Goal: Task Accomplishment & Management: Use online tool/utility

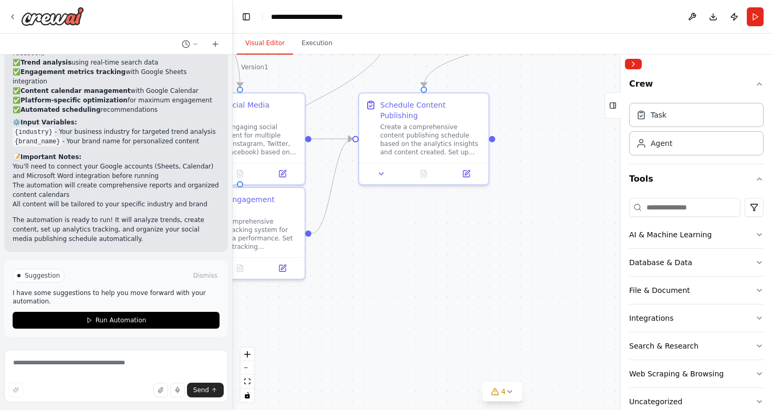
drag, startPoint x: 566, startPoint y: 285, endPoint x: 377, endPoint y: 203, distance: 206.6
click at [377, 203] on div ".deletable-edge-delete-btn { width: 20px; height: 20px; border: 0px solid #ffff…" at bounding box center [503, 233] width 540 height 356
click at [381, 171] on icon at bounding box center [381, 172] width 4 height 2
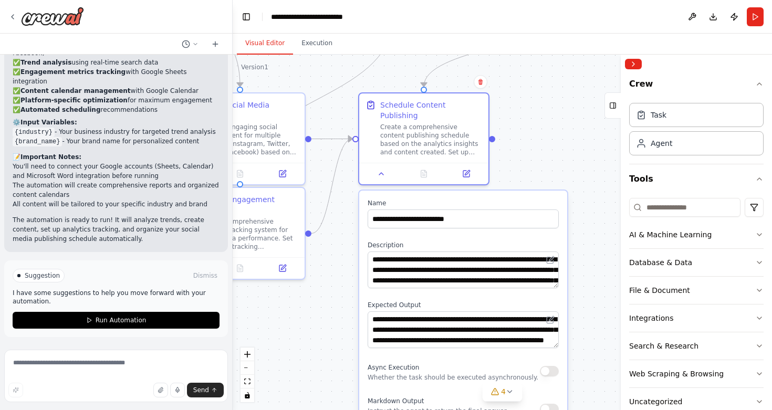
click at [542, 147] on div ".deletable-edge-delete-btn { width: 20px; height: 20px; border: 0px solid #ffff…" at bounding box center [503, 233] width 540 height 356
click at [492, 137] on div at bounding box center [492, 137] width 6 height 6
click at [574, 157] on div ".deletable-edge-delete-btn { width: 20px; height: 20px; border: 0px solid #ffff…" at bounding box center [503, 233] width 540 height 356
click at [679, 323] on button "Integrations" at bounding box center [696, 318] width 135 height 27
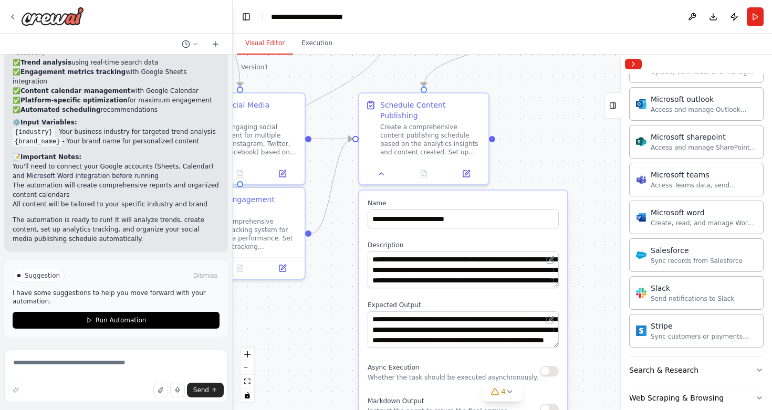
scroll to position [674, 0]
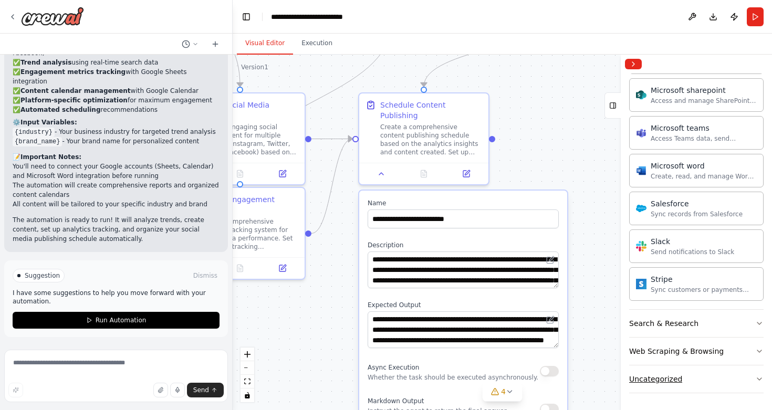
click at [709, 377] on button "Uncategorized" at bounding box center [696, 379] width 135 height 27
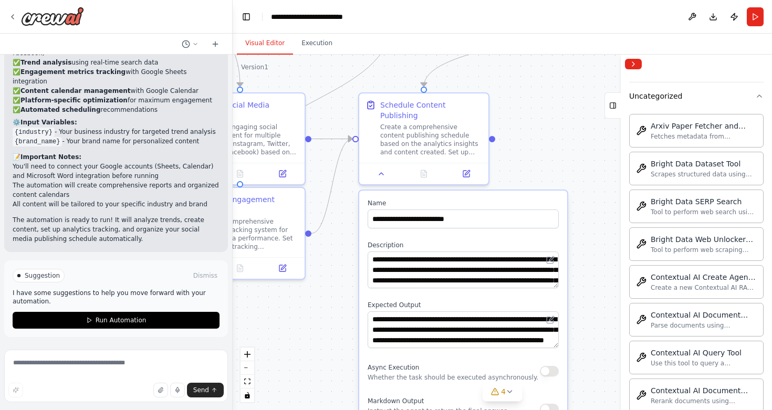
scroll to position [949, 0]
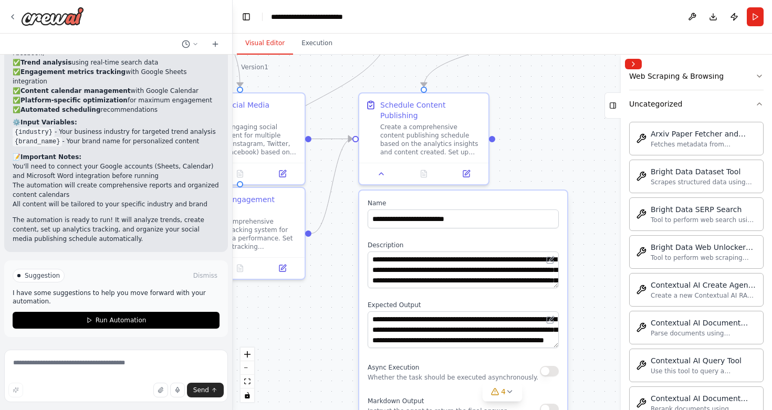
click at [565, 92] on div ".deletable-edge-delete-btn { width: 20px; height: 20px; border: 0px solid #ffff…" at bounding box center [503, 233] width 540 height 356
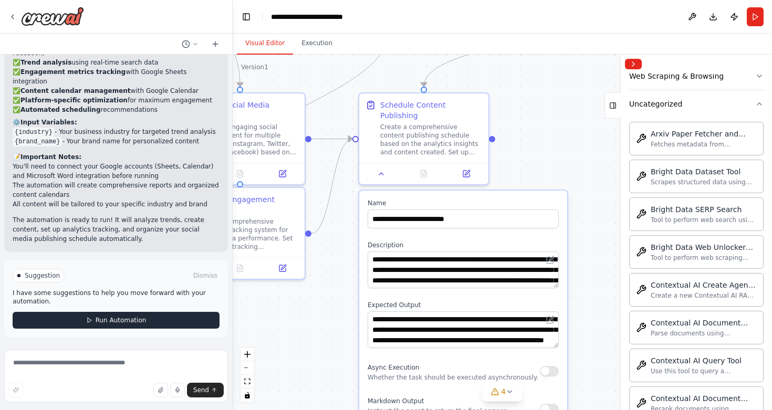
click at [113, 320] on span "Run Automation" at bounding box center [121, 320] width 51 height 8
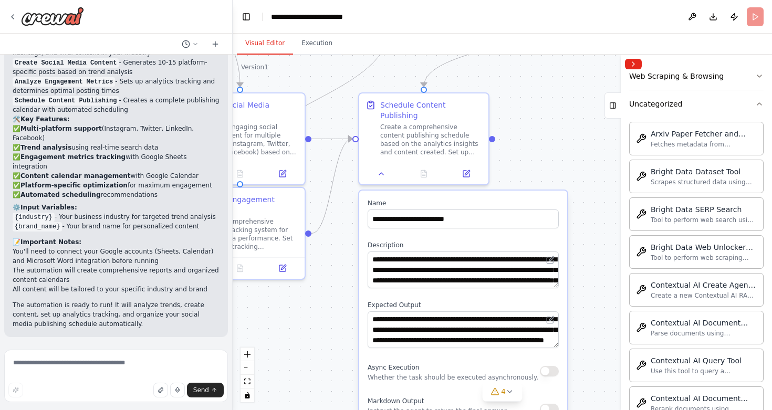
scroll to position [1258, 0]
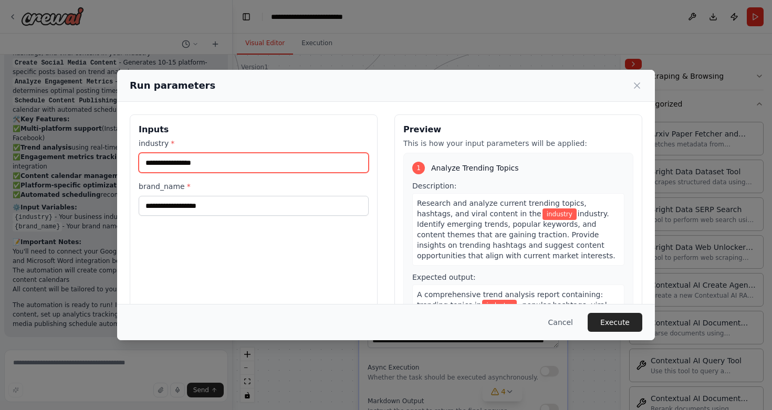
click at [221, 164] on input "industry *" at bounding box center [254, 163] width 230 height 20
type input "*"
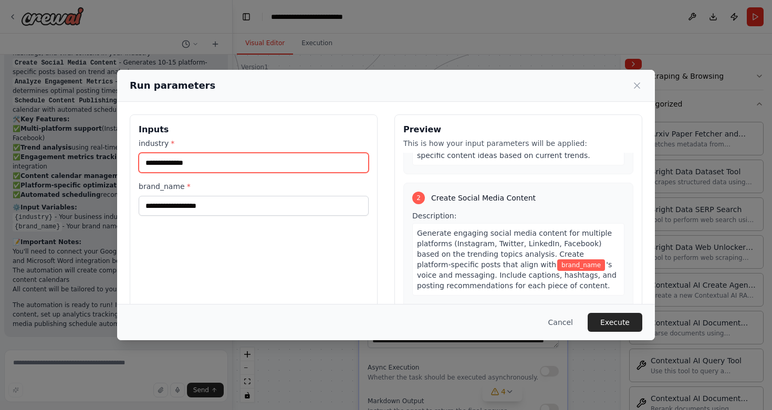
scroll to position [202, 0]
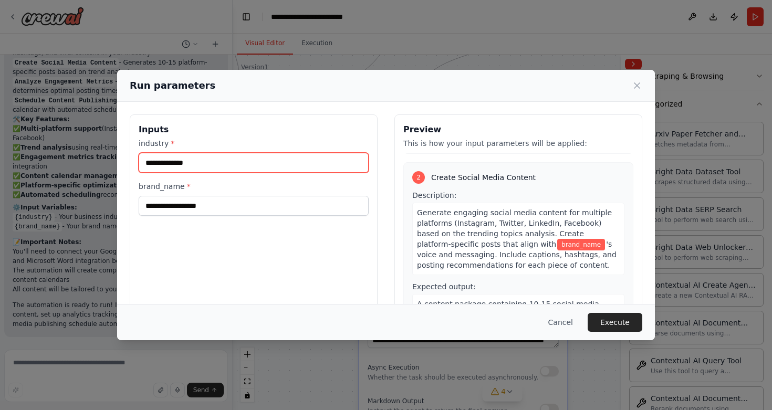
type input "**********"
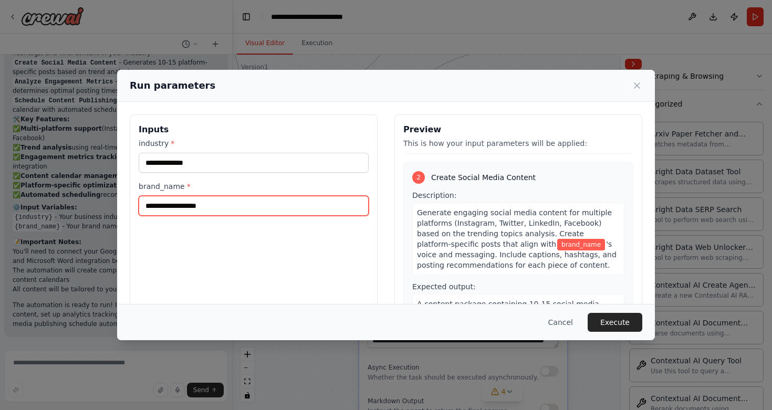
click at [224, 202] on input "brand_name *" at bounding box center [254, 206] width 230 height 20
click at [246, 205] on input "brand_name *" at bounding box center [254, 206] width 230 height 20
type input "******"
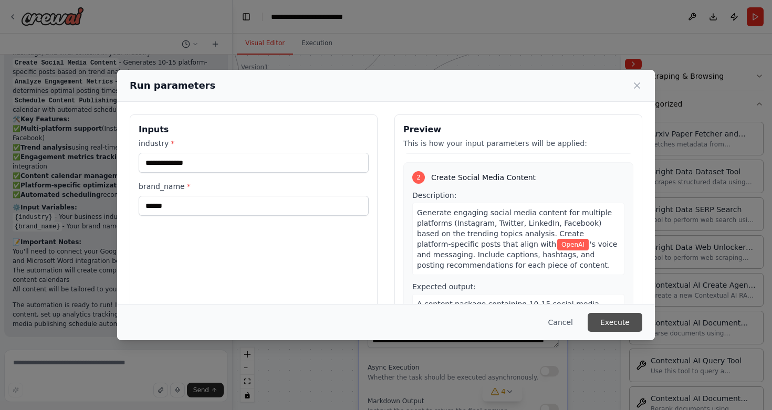
click at [614, 318] on button "Execute" at bounding box center [615, 322] width 55 height 19
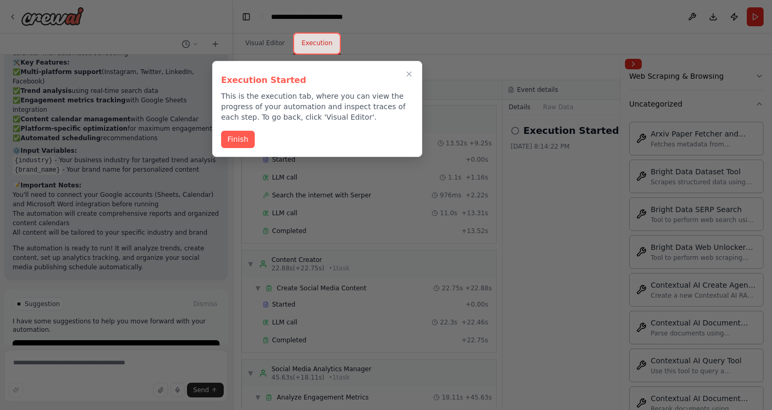
scroll to position [175, 0]
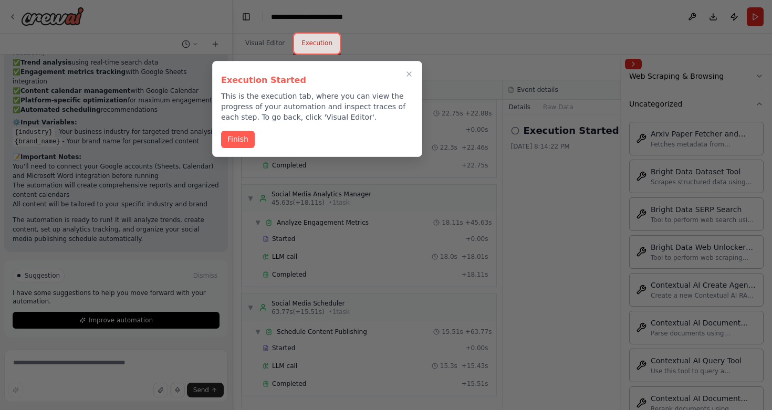
drag, startPoint x: 499, startPoint y: 228, endPoint x: 503, endPoint y: 252, distance: 24.5
click at [503, 252] on div at bounding box center [386, 205] width 772 height 410
click at [413, 76] on icon "Close walkthrough" at bounding box center [409, 73] width 9 height 9
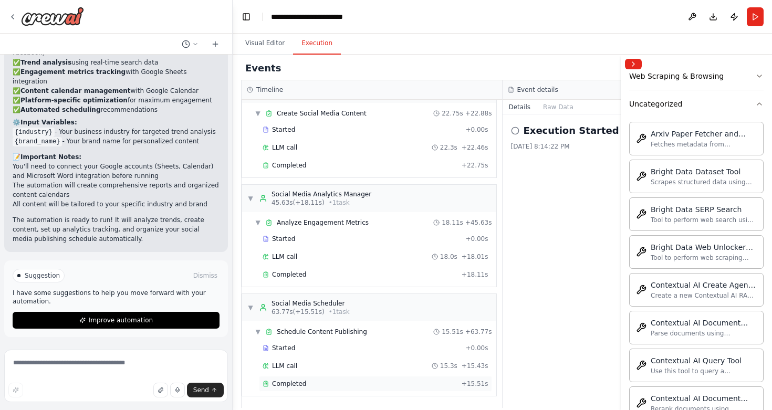
click at [349, 380] on div "Completed" at bounding box center [360, 384] width 195 height 8
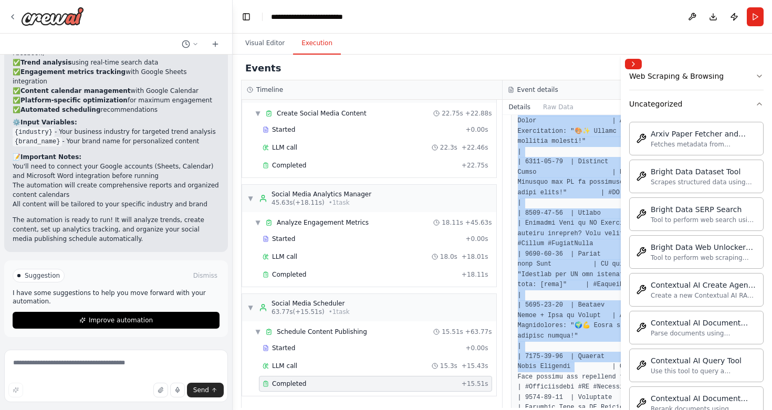
scroll to position [521, 0]
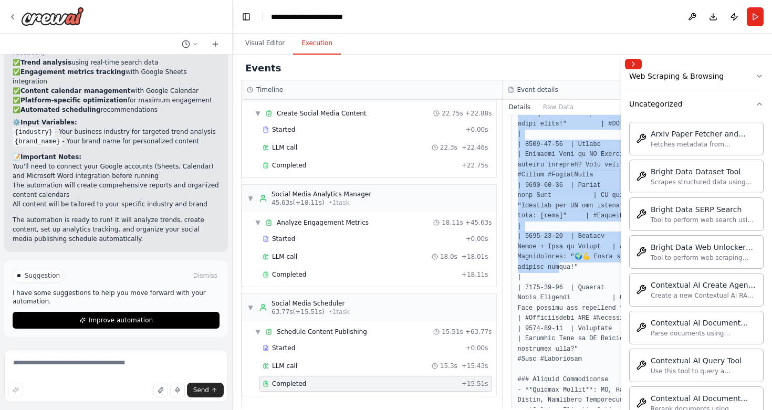
drag, startPoint x: 559, startPoint y: 290, endPoint x: 560, endPoint y: 295, distance: 5.4
click at [560, 295] on div at bounding box center [633, 211] width 245 height 915
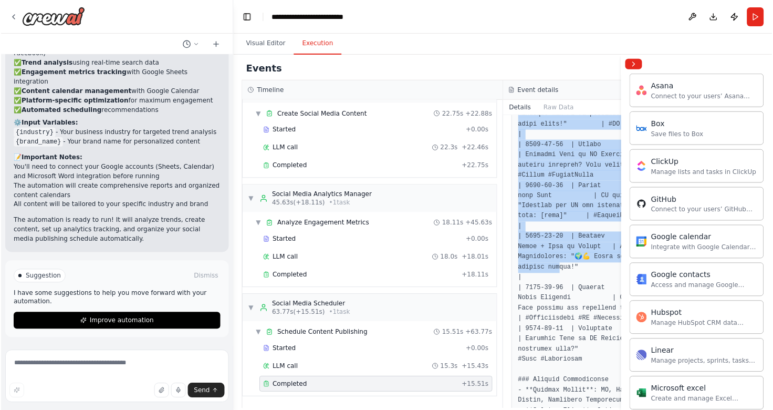
scroll to position [0, 0]
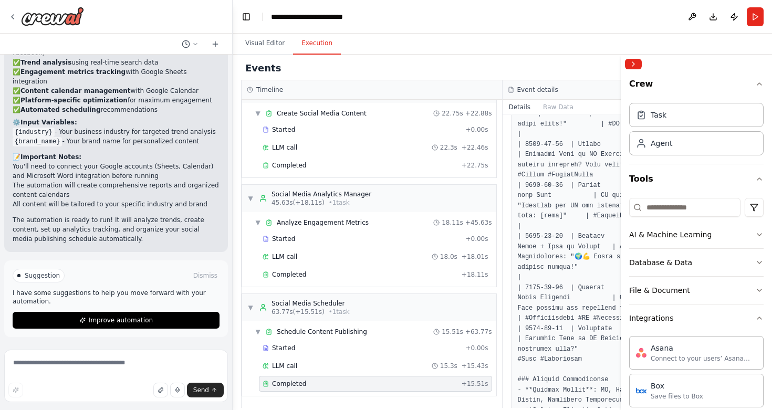
drag, startPoint x: 771, startPoint y: 41, endPoint x: 839, endPoint y: 47, distance: 68.6
click at [772, 47] on html "Create a crew that schedules and publishes social media content across multiple…" at bounding box center [386, 205] width 772 height 410
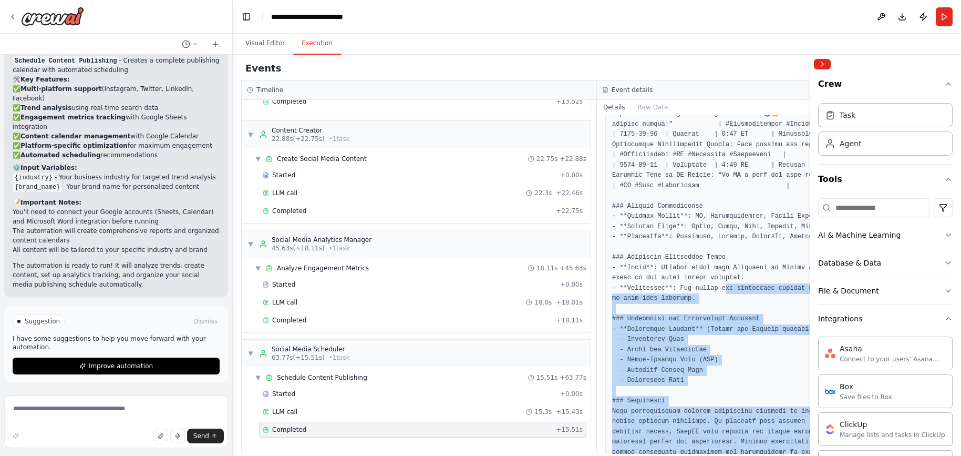
scroll to position [548, 0]
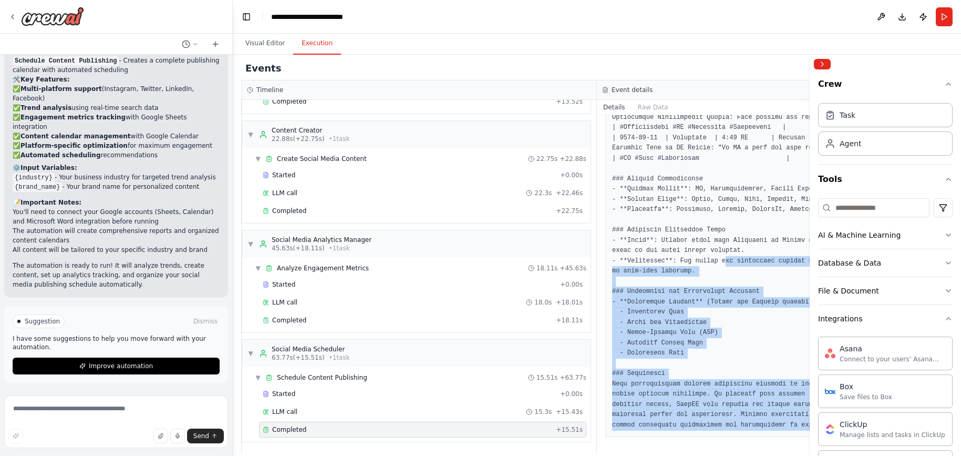
drag, startPoint x: 726, startPoint y: 308, endPoint x: 689, endPoint y: 473, distance: 168.4
click at [689, 410] on html "Create a crew that schedules and publishes social media content across multiple…" at bounding box center [480, 228] width 961 height 456
click at [730, 368] on pre at bounding box center [774, 87] width 325 height 687
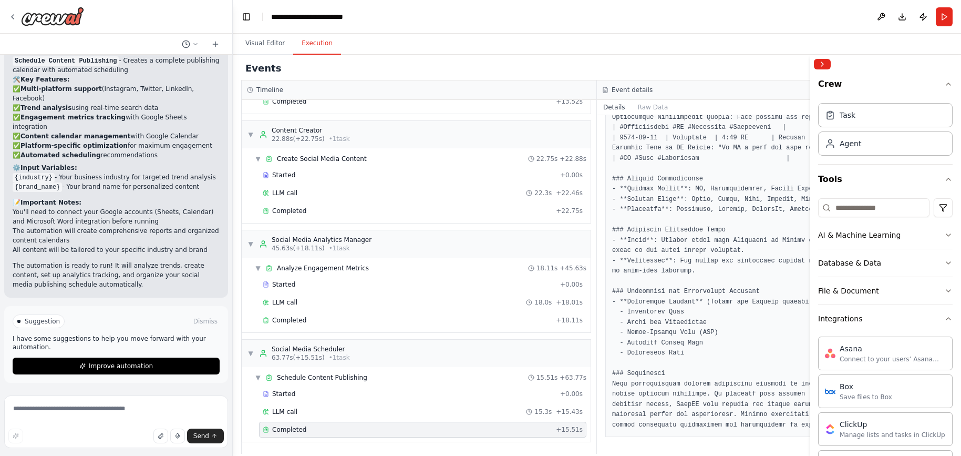
scroll to position [0, 0]
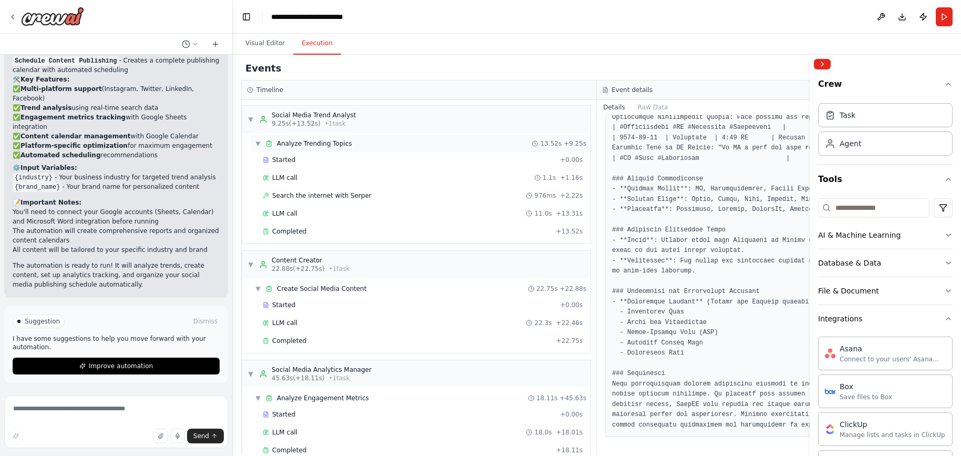
click at [260, 144] on span "▼" at bounding box center [258, 143] width 6 height 8
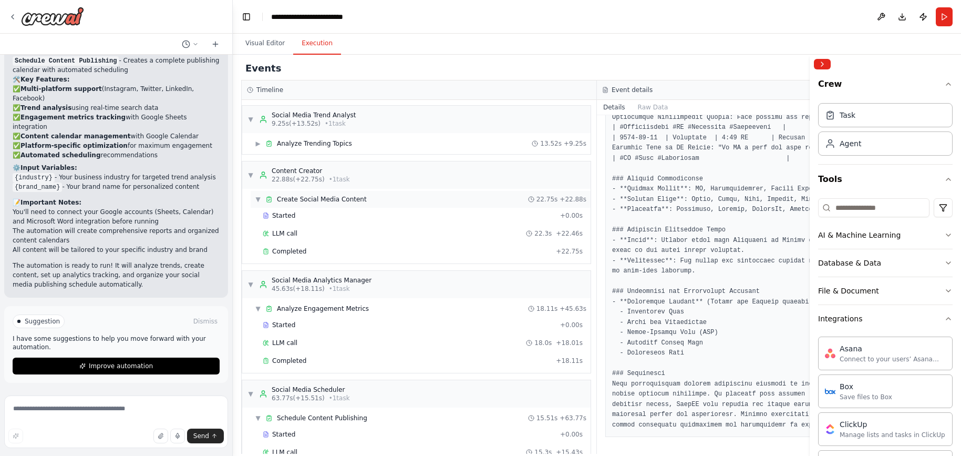
click at [253, 196] on div "▼ Create Social Media Content 22.75s + 22.88s" at bounding box center [421, 199] width 340 height 17
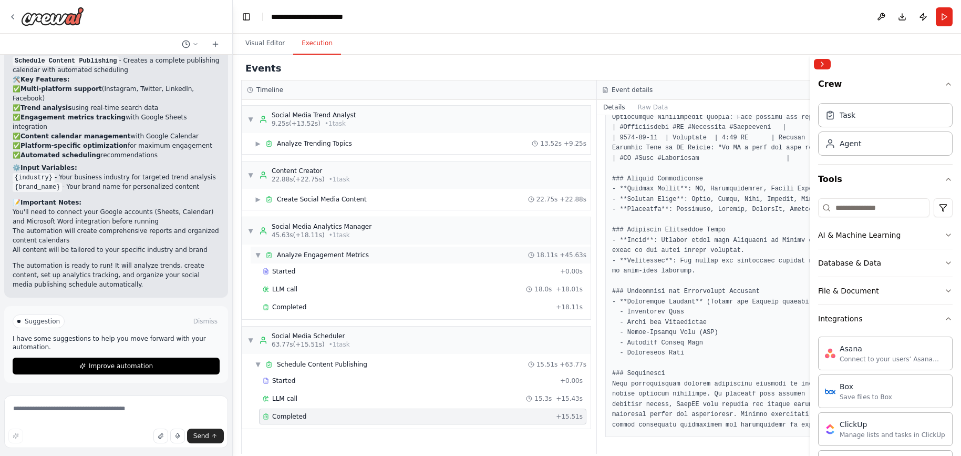
click at [253, 256] on div "▼ Analyze Engagement Metrics 18.11s + 45.63s" at bounding box center [421, 254] width 340 height 17
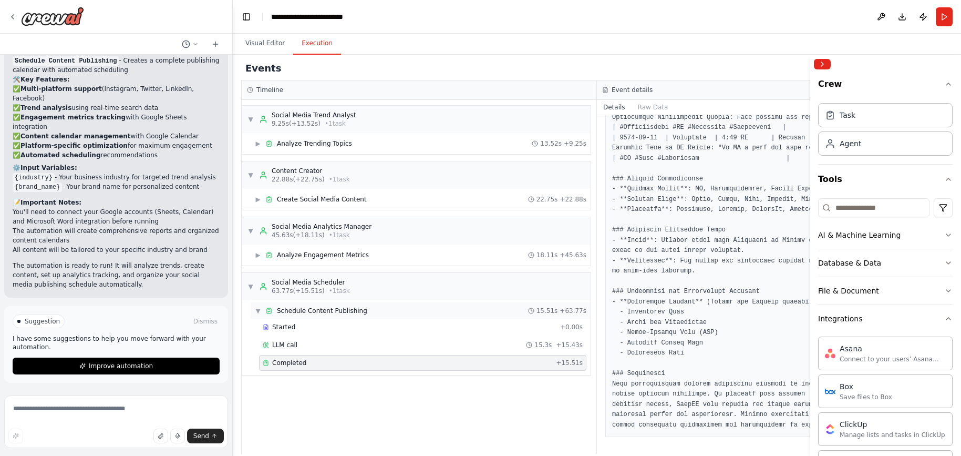
click at [258, 311] on span "▼" at bounding box center [258, 310] width 6 height 8
click at [772, 144] on div "Agent" at bounding box center [885, 143] width 135 height 24
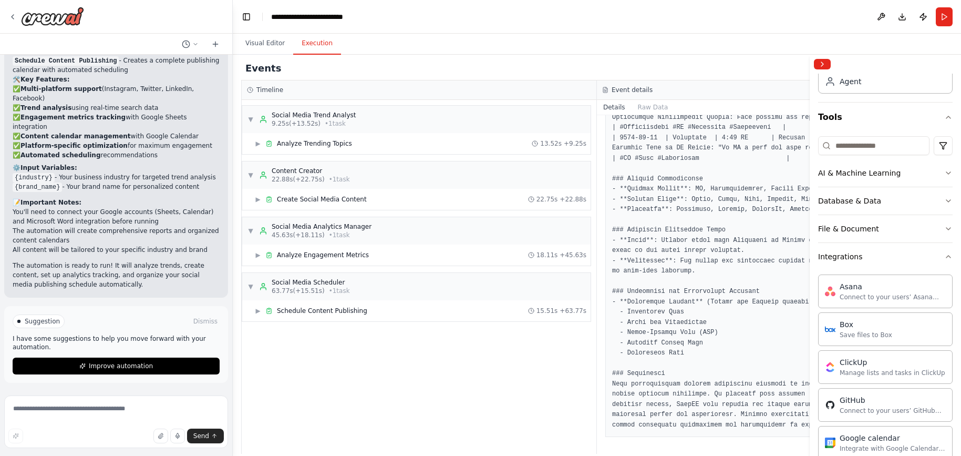
scroll to position [64, 0]
click at [772, 173] on icon "button" at bounding box center [948, 171] width 8 height 8
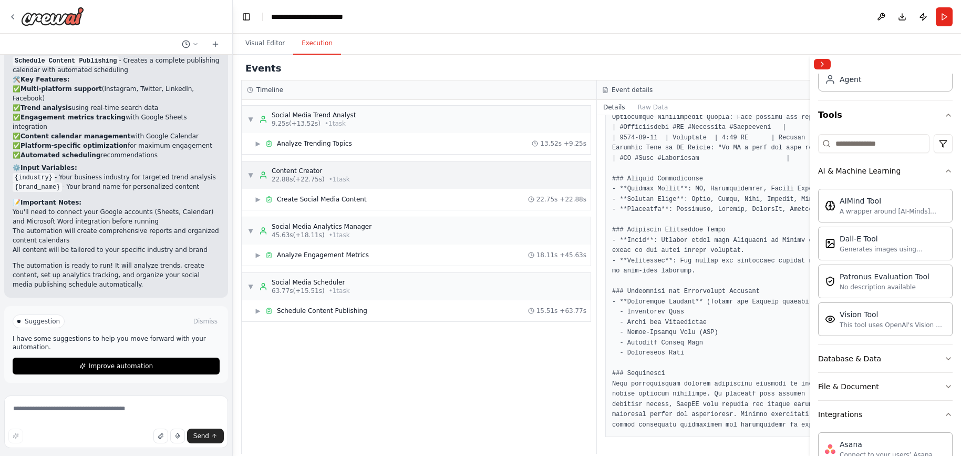
click at [306, 171] on div "Content Creator" at bounding box center [311, 171] width 78 height 8
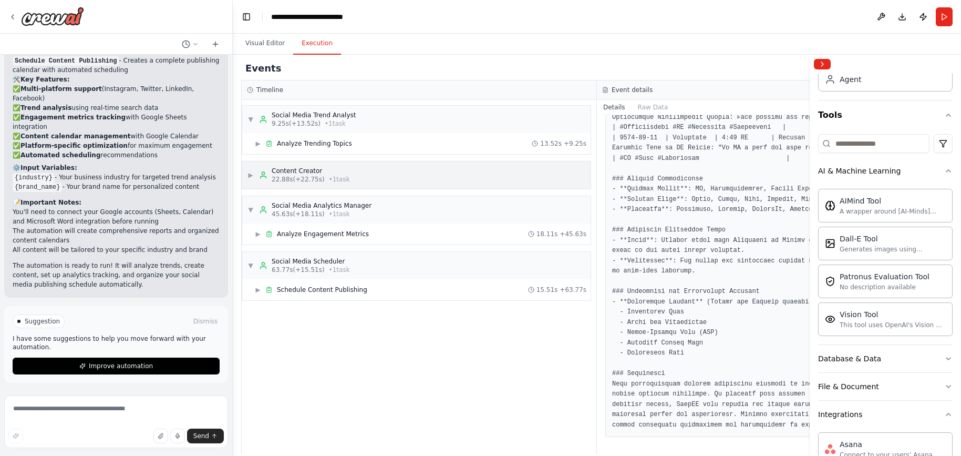
click at [245, 173] on div "▶ Content Creator 22.88s (+22.75s) • 1 task" at bounding box center [416, 174] width 348 height 27
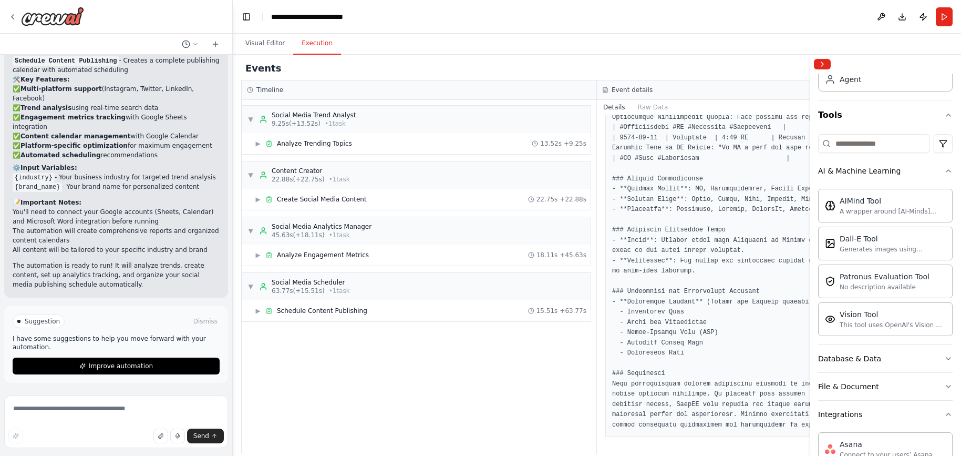
click at [373, 208] on div "▶ Create Social Media Content 22.75s + 22.88s" at bounding box center [416, 199] width 348 height 21
click at [292, 196] on span "Create Social Media Content" at bounding box center [322, 199] width 90 height 8
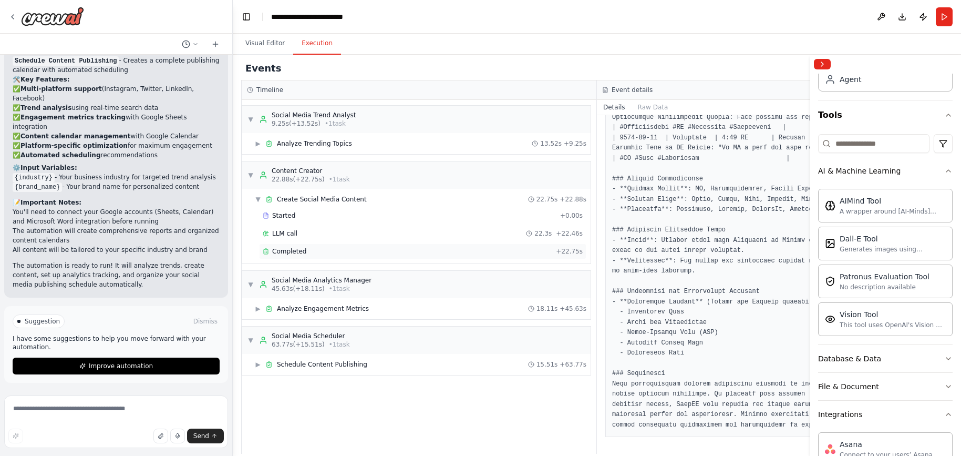
click at [299, 251] on span "Completed" at bounding box center [289, 251] width 34 height 8
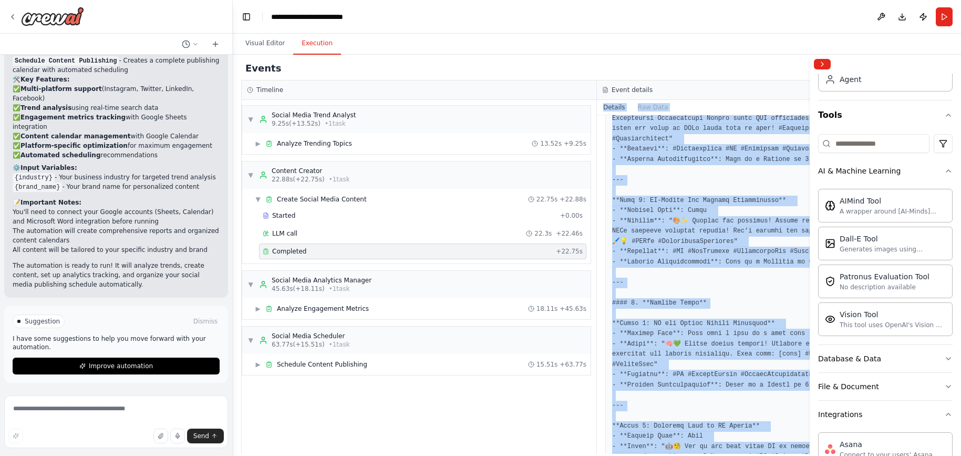
scroll to position [0, 0]
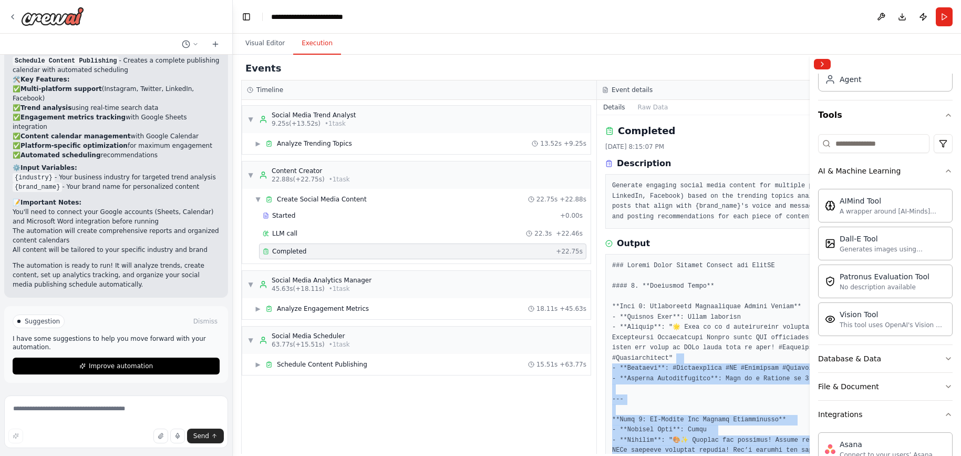
drag, startPoint x: 682, startPoint y: 155, endPoint x: 676, endPoint y: 359, distance: 204.0
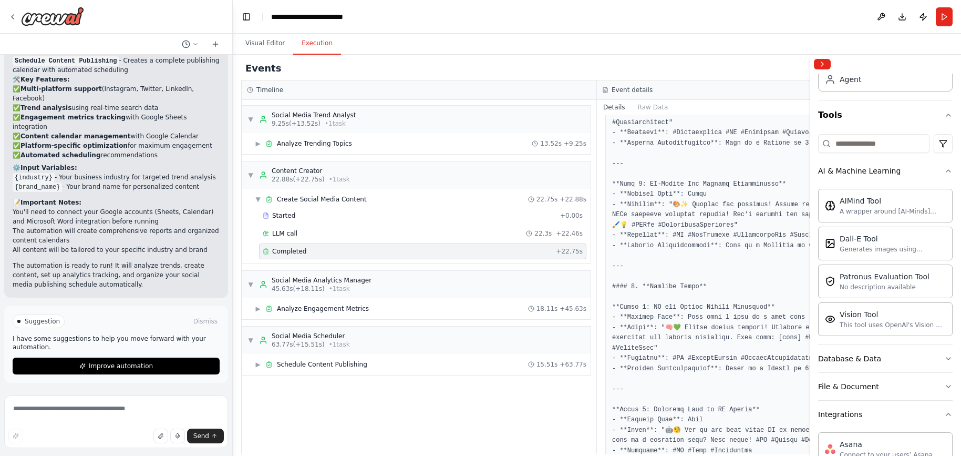
scroll to position [153, 0]
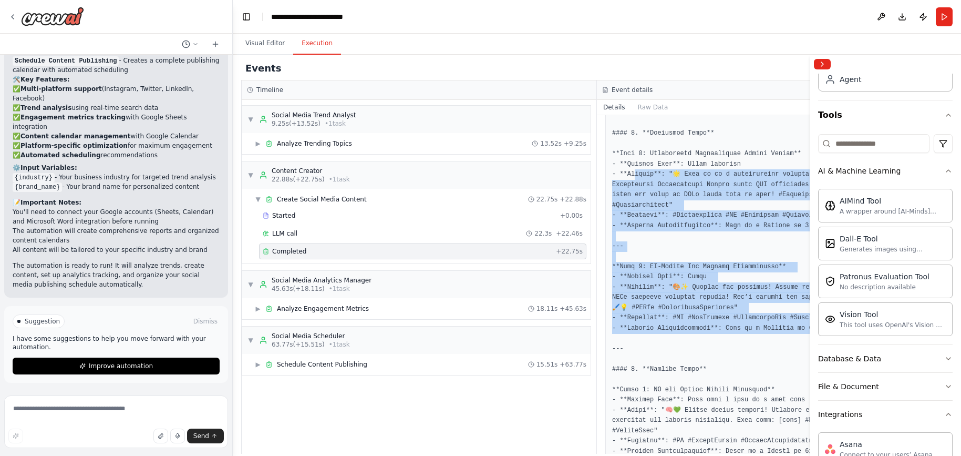
drag, startPoint x: 635, startPoint y: 328, endPoint x: 660, endPoint y: 334, distance: 26.4
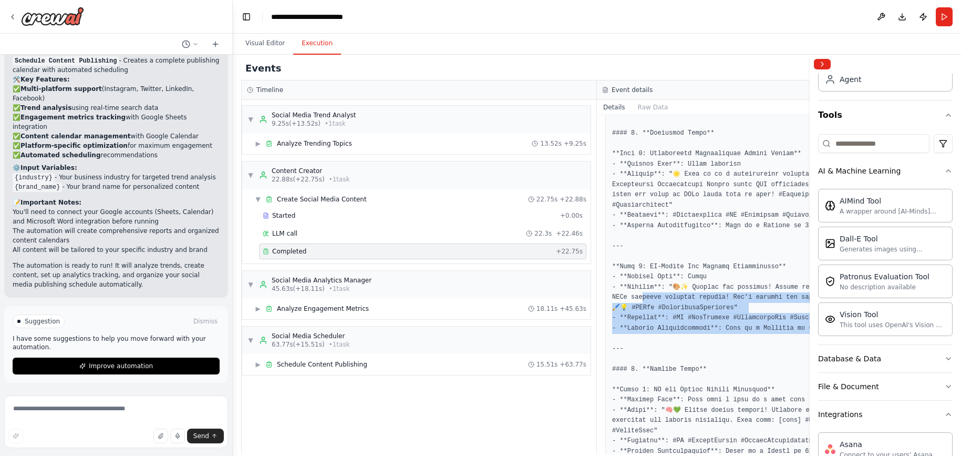
drag, startPoint x: 675, startPoint y: 334, endPoint x: 642, endPoint y: 298, distance: 49.1
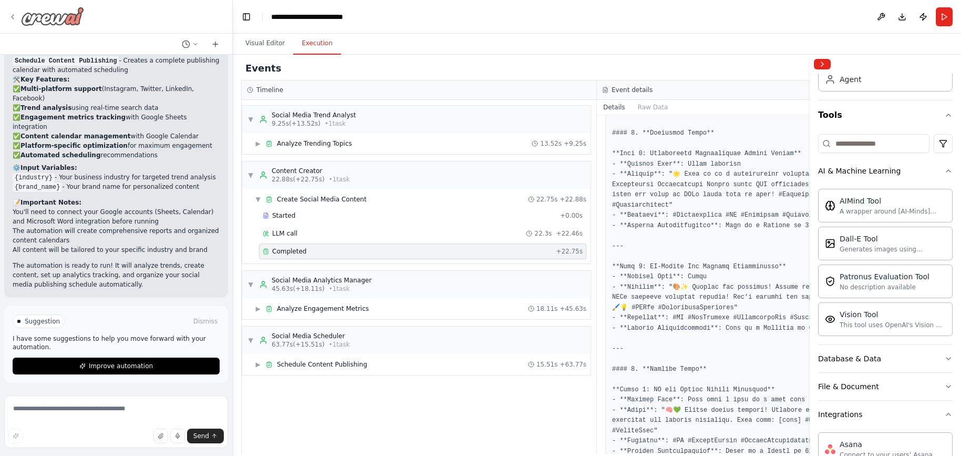
click at [20, 17] on div at bounding box center [46, 16] width 76 height 19
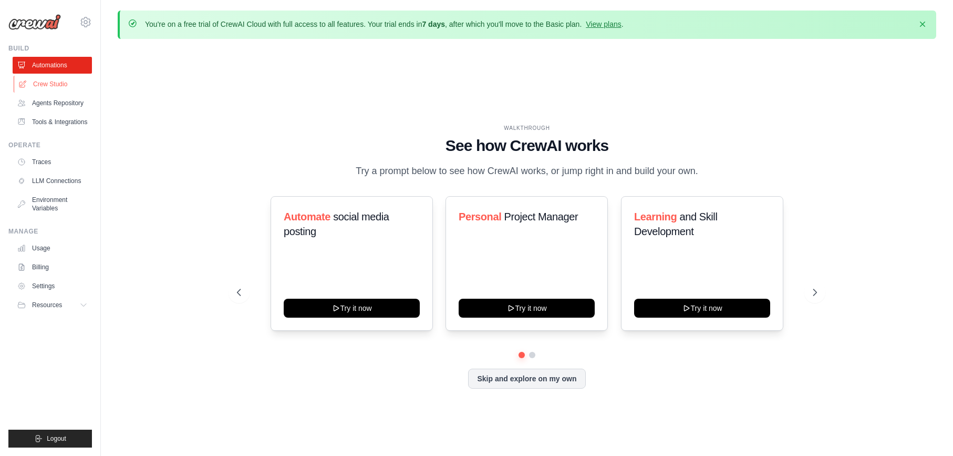
click at [57, 79] on link "Crew Studio" at bounding box center [53, 84] width 79 height 17
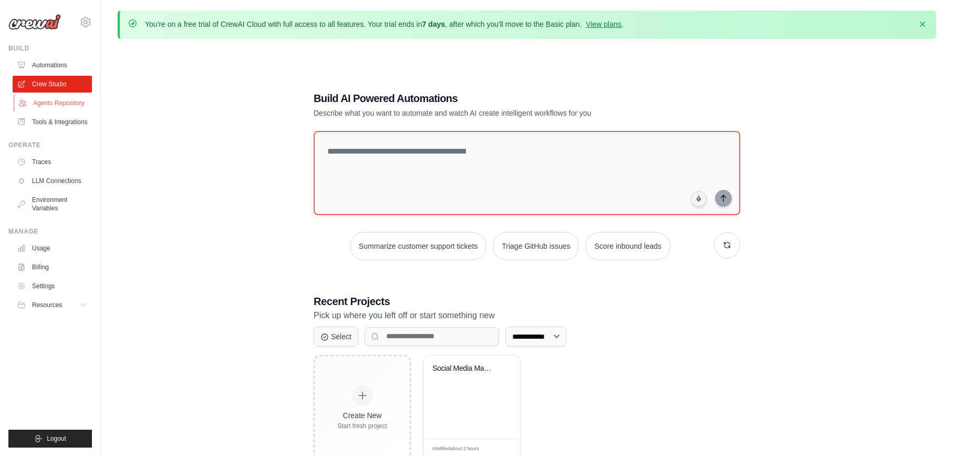
click at [71, 104] on link "Agents Repository" at bounding box center [53, 103] width 79 height 17
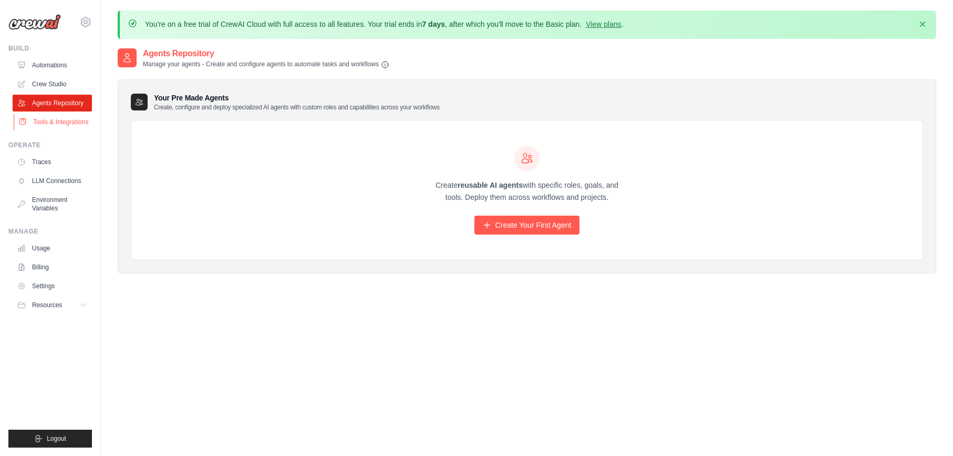
click at [59, 127] on link "Tools & Integrations" at bounding box center [53, 121] width 79 height 17
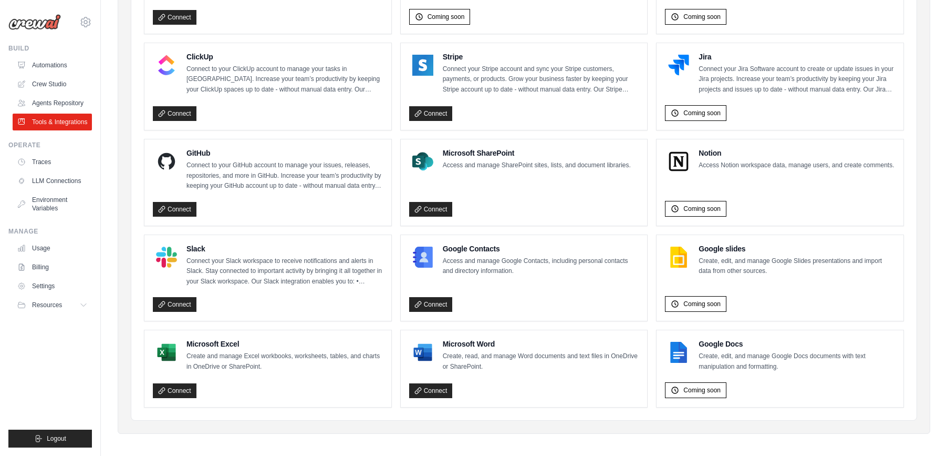
scroll to position [596, 0]
